Goal: Task Accomplishment & Management: Complete application form

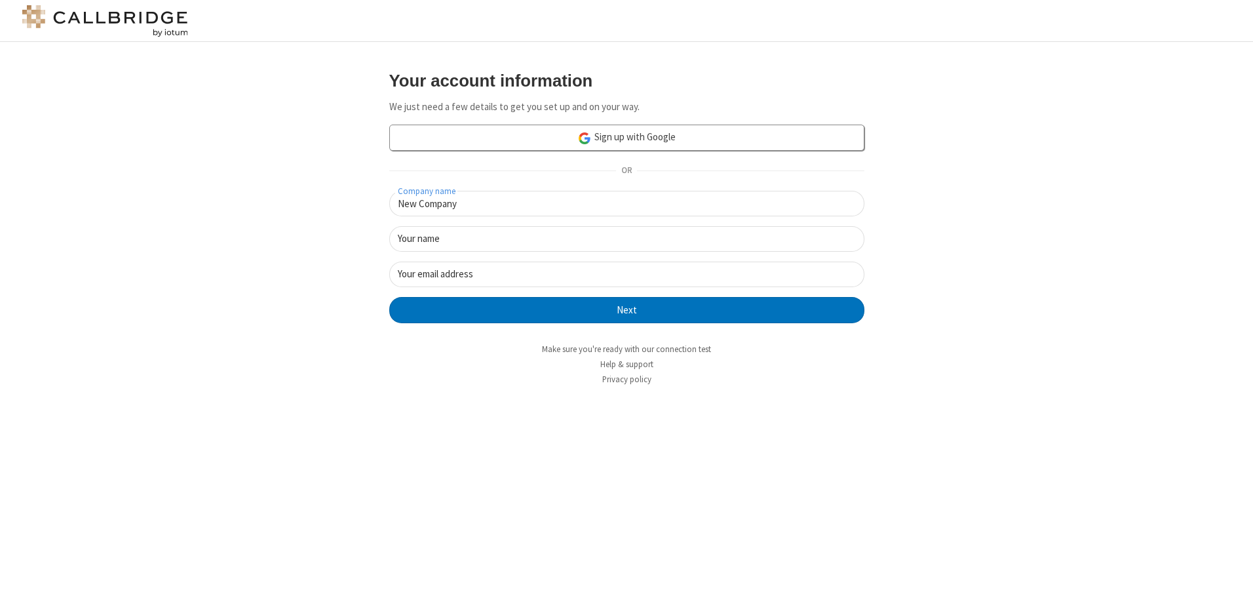
type input "New Company"
type input "New User"
type input "[EMAIL_ADDRESS][DOMAIN_NAME]"
click button "Next" at bounding box center [626, 310] width 475 height 26
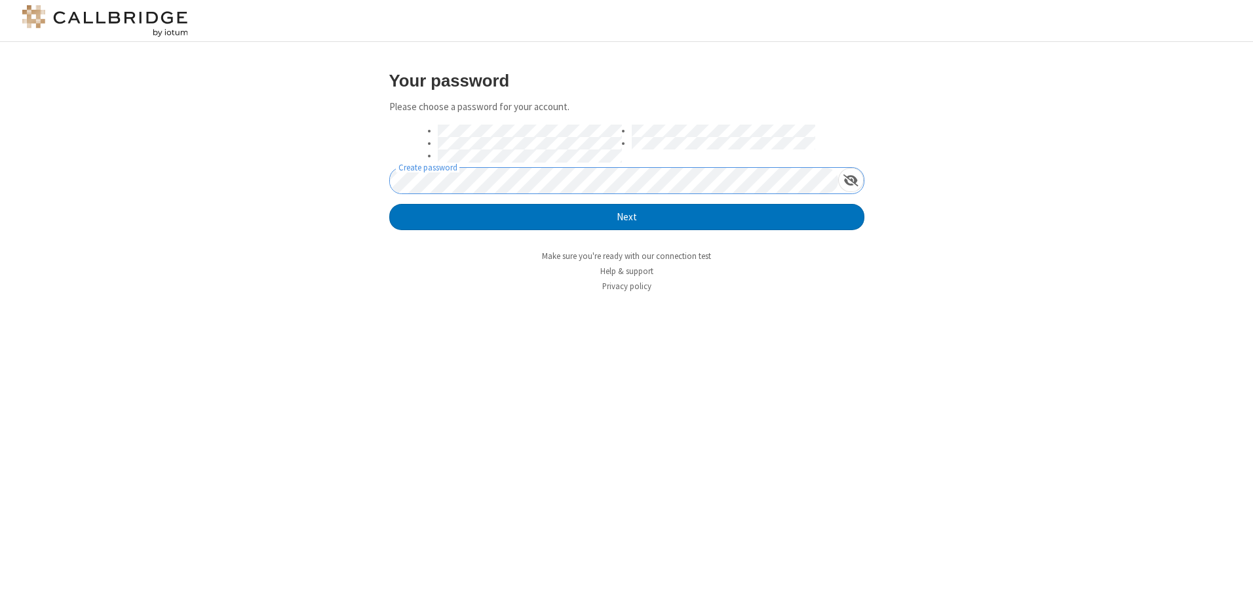
click at [389, 204] on button "Next" at bounding box center [626, 217] width 475 height 26
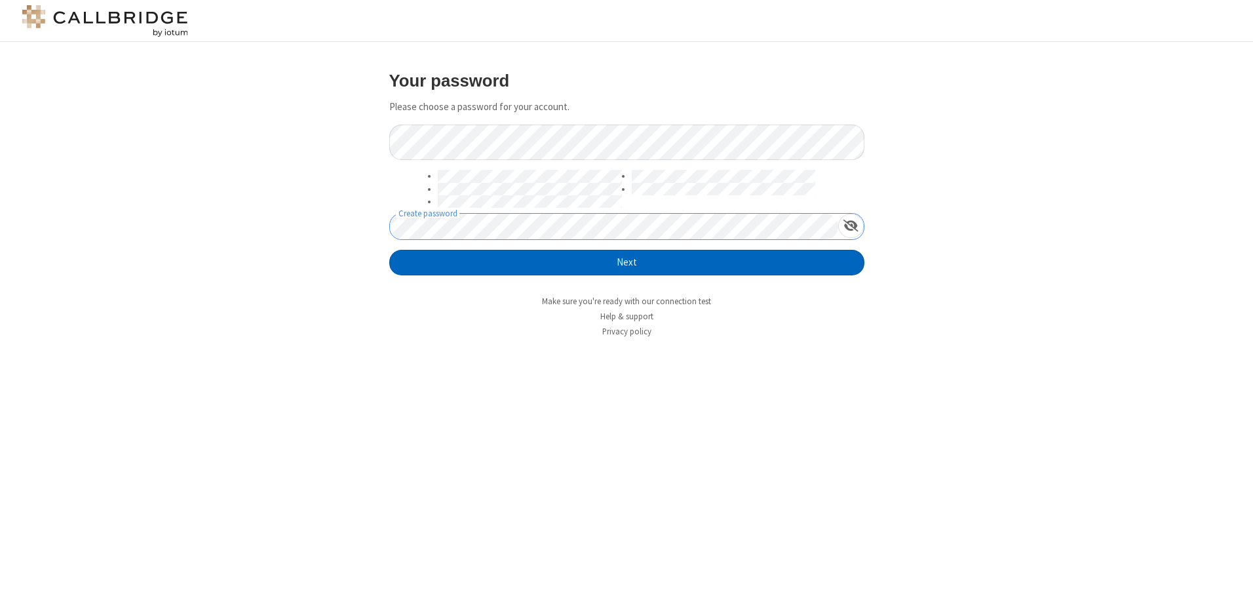
click at [627, 262] on button "Next" at bounding box center [626, 263] width 475 height 26
